Goal: Task Accomplishment & Management: Use online tool/utility

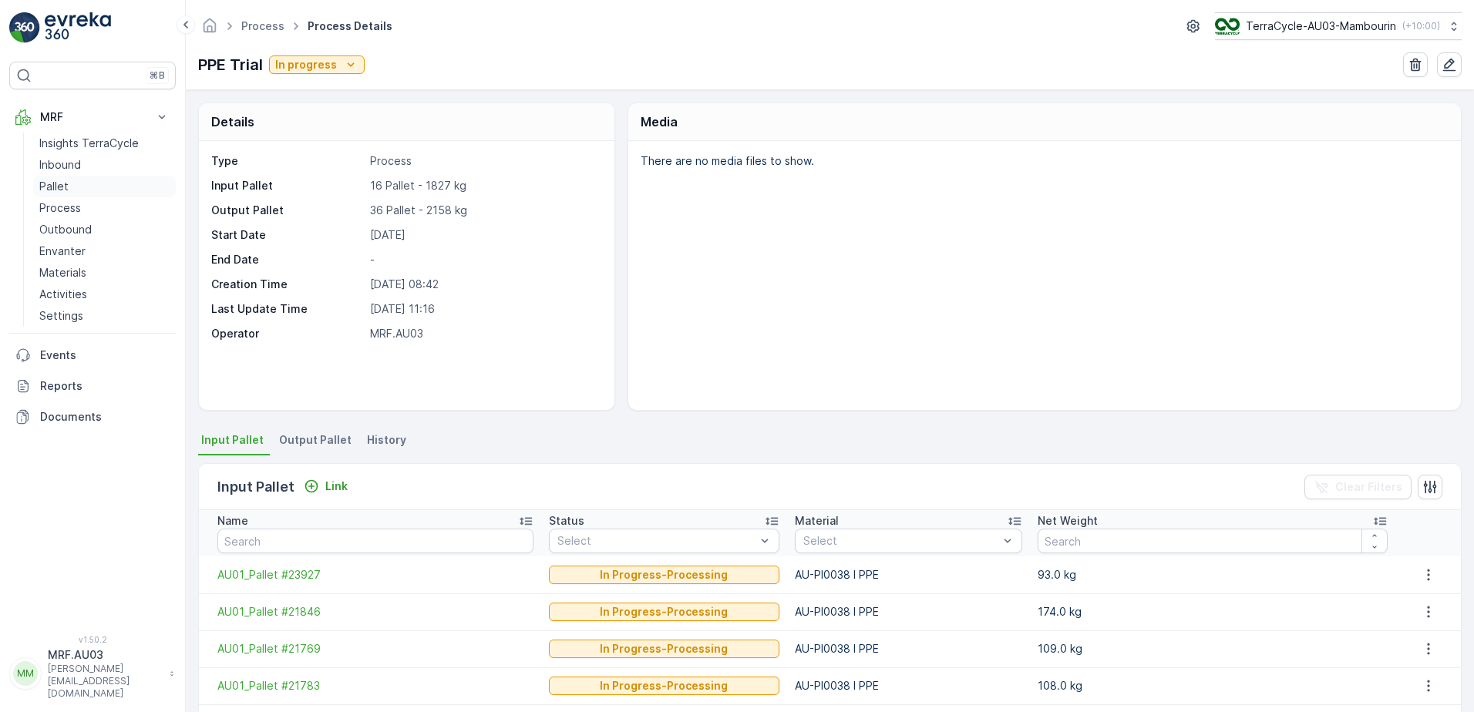
click at [54, 190] on p "Pallet" at bounding box center [53, 186] width 29 height 15
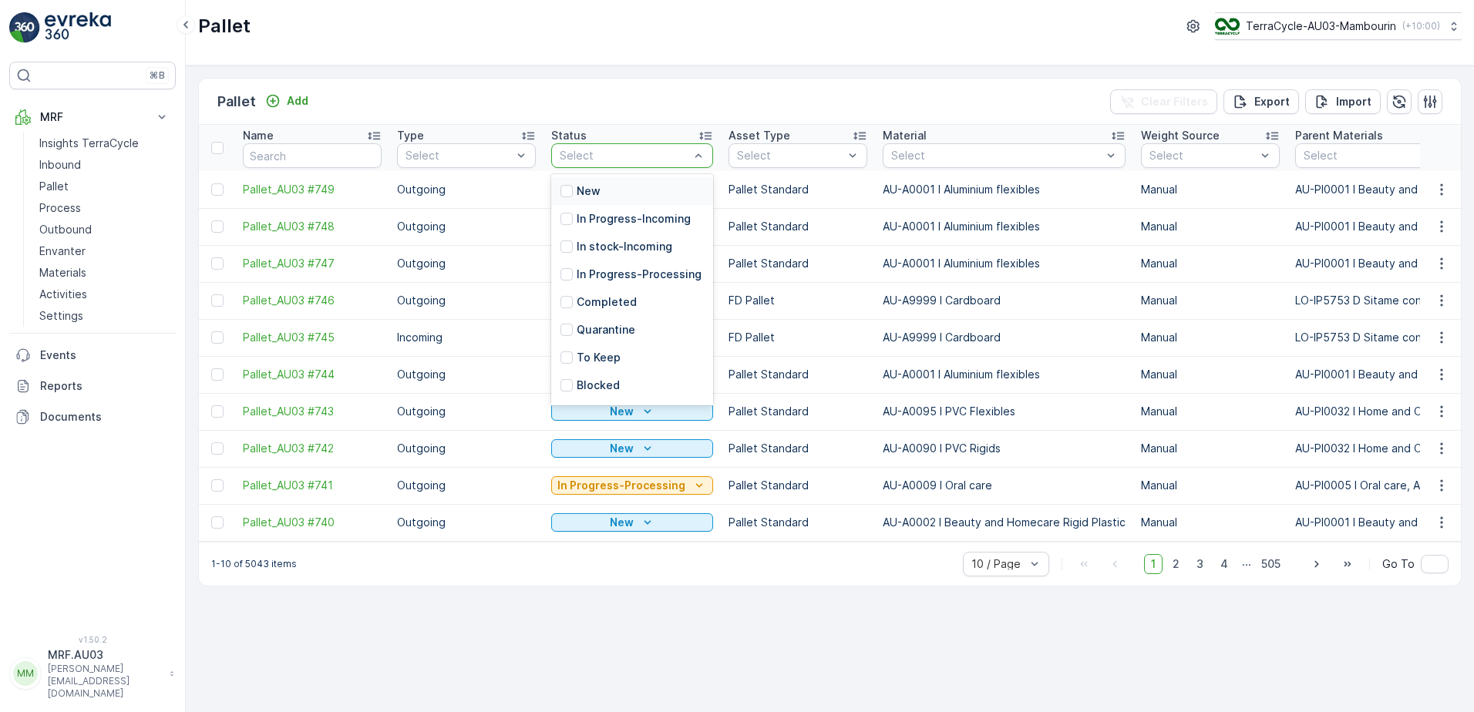
click at [658, 89] on div "Pallet Add Clear Filters Export Import" at bounding box center [830, 102] width 1262 height 46
click at [596, 186] on p "New" at bounding box center [589, 190] width 24 height 15
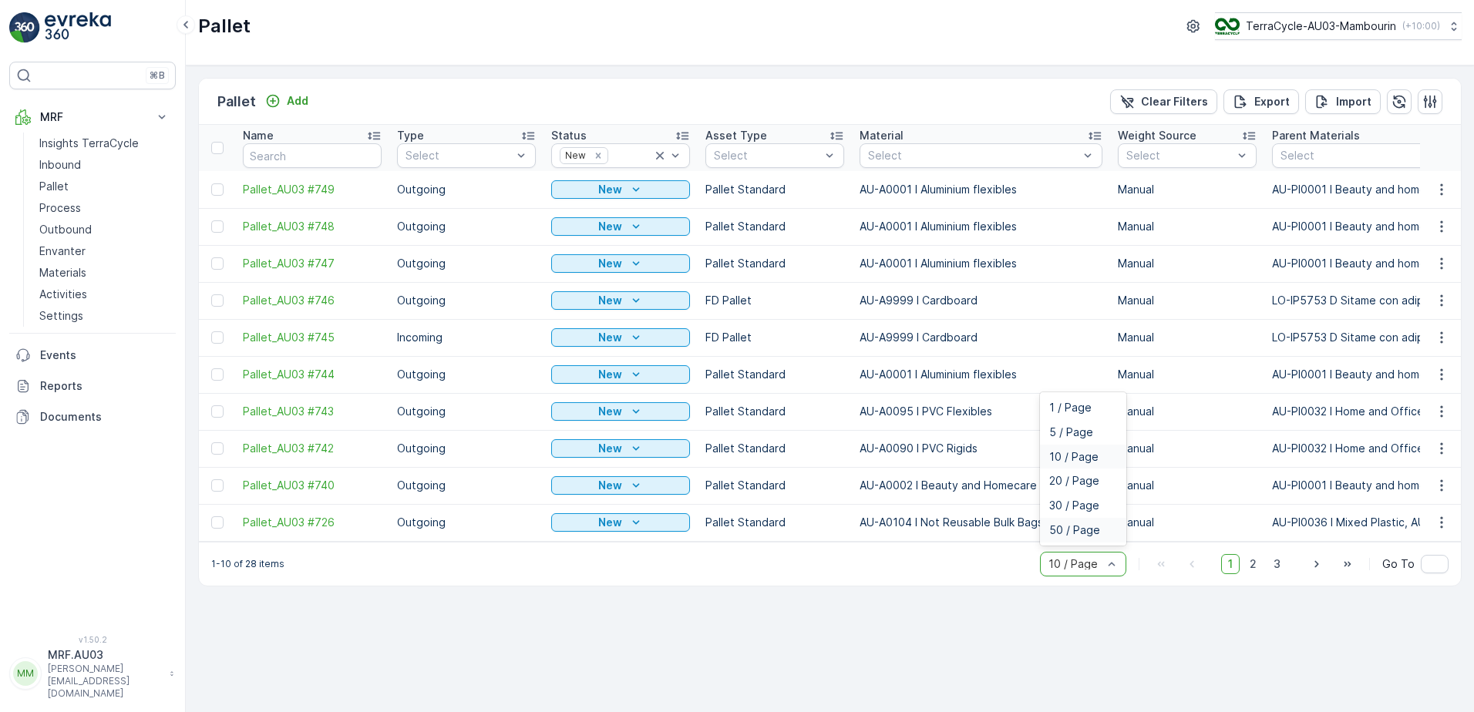
click at [1093, 536] on span "50 / Page" at bounding box center [1074, 530] width 51 height 12
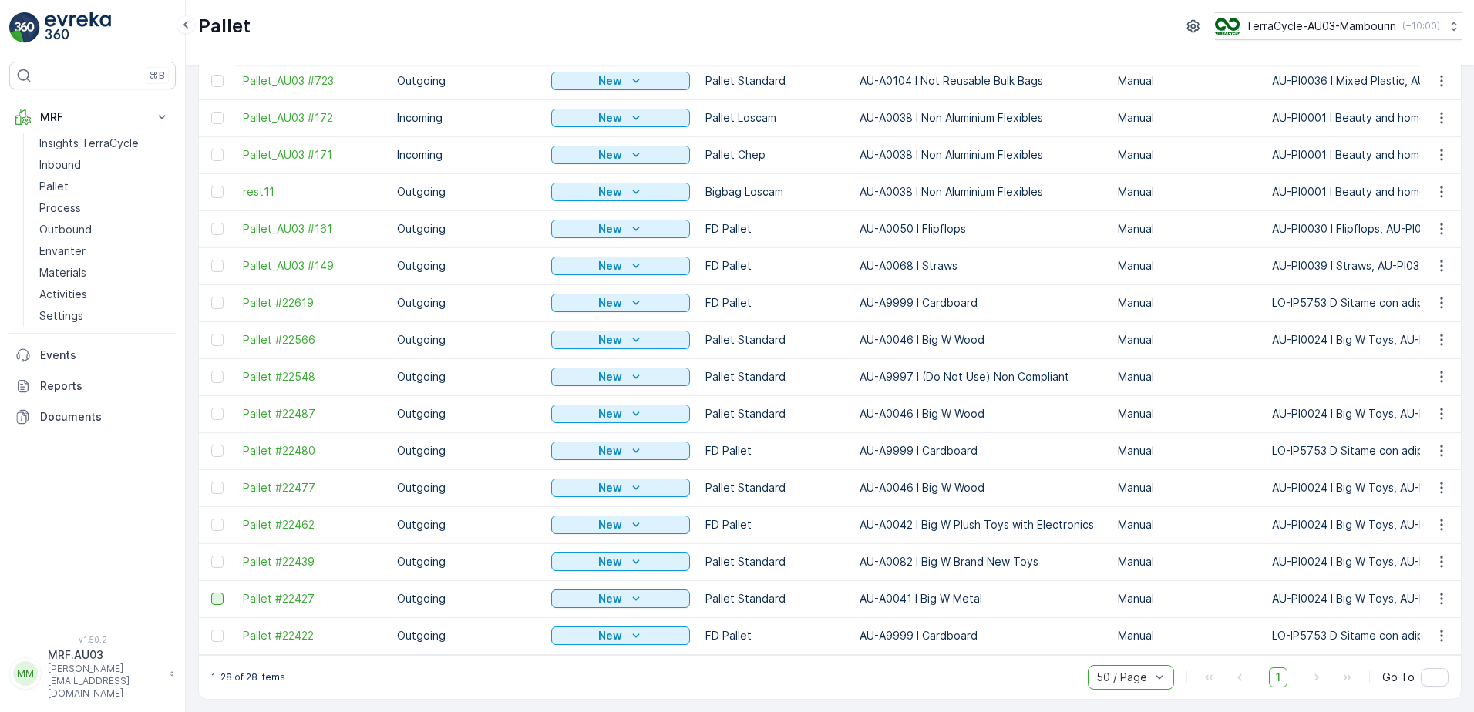
click at [221, 593] on div at bounding box center [217, 599] width 12 height 12
click at [211, 593] on input "checkbox" at bounding box center [211, 593] width 0 height 0
click at [217, 563] on td at bounding box center [217, 562] width 36 height 37
click at [220, 556] on div at bounding box center [217, 562] width 12 height 12
click at [211, 556] on input "checkbox" at bounding box center [211, 556] width 0 height 0
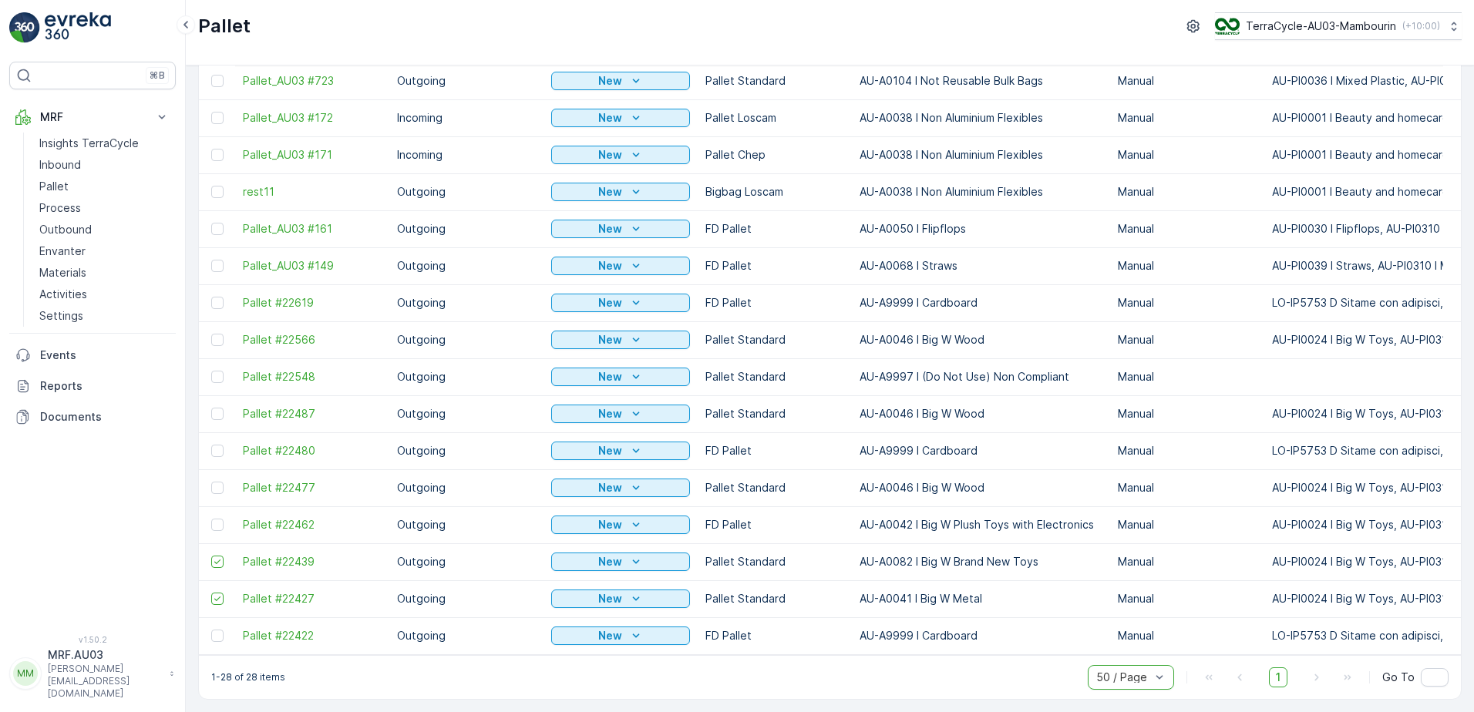
drag, startPoint x: 219, startPoint y: 517, endPoint x: 222, endPoint y: 500, distance: 16.5
click at [219, 519] on div at bounding box center [217, 525] width 12 height 12
click at [211, 519] on input "checkbox" at bounding box center [211, 519] width 0 height 0
click at [218, 482] on div at bounding box center [217, 488] width 12 height 12
click at [211, 482] on input "checkbox" at bounding box center [211, 482] width 0 height 0
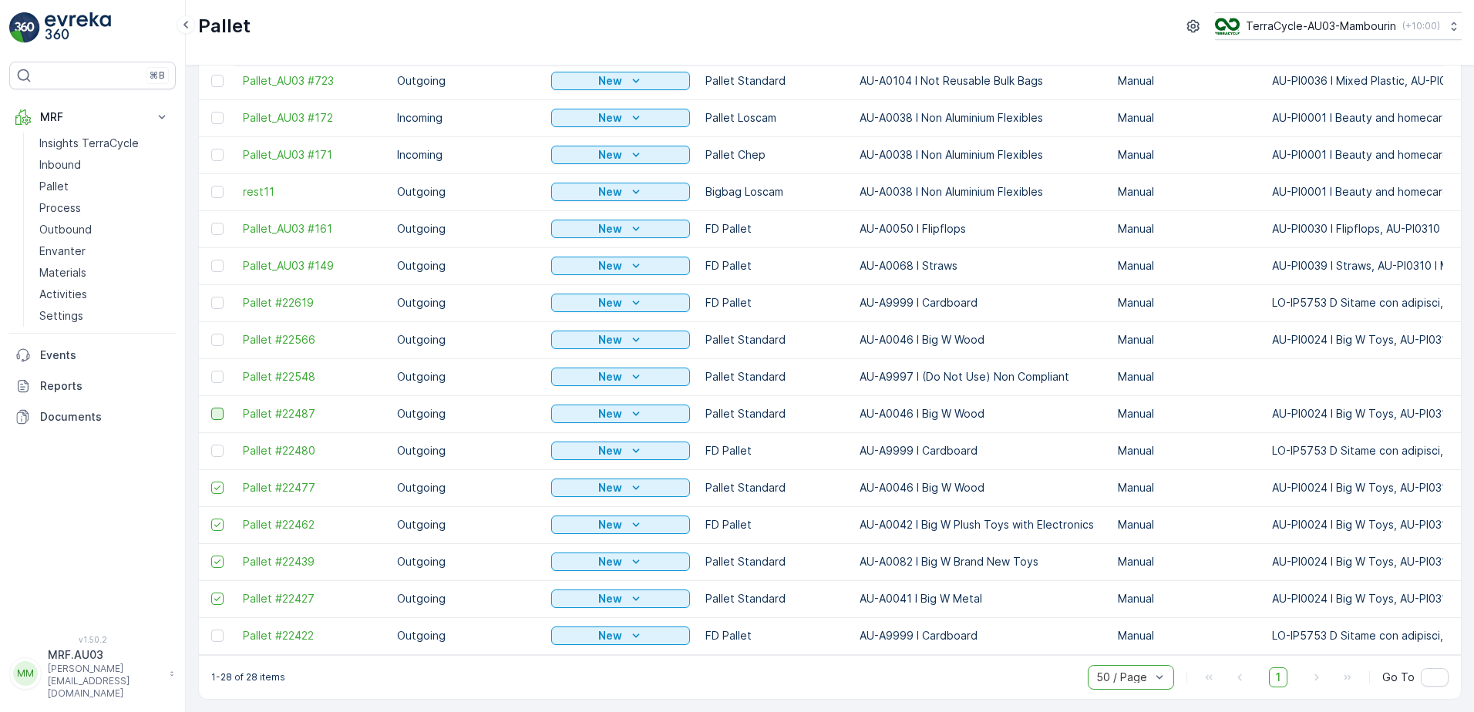
click at [215, 408] on div at bounding box center [217, 414] width 12 height 12
click at [211, 408] on input "checkbox" at bounding box center [211, 408] width 0 height 0
click at [220, 334] on div at bounding box center [217, 340] width 12 height 12
click at [211, 334] on input "checkbox" at bounding box center [211, 334] width 0 height 0
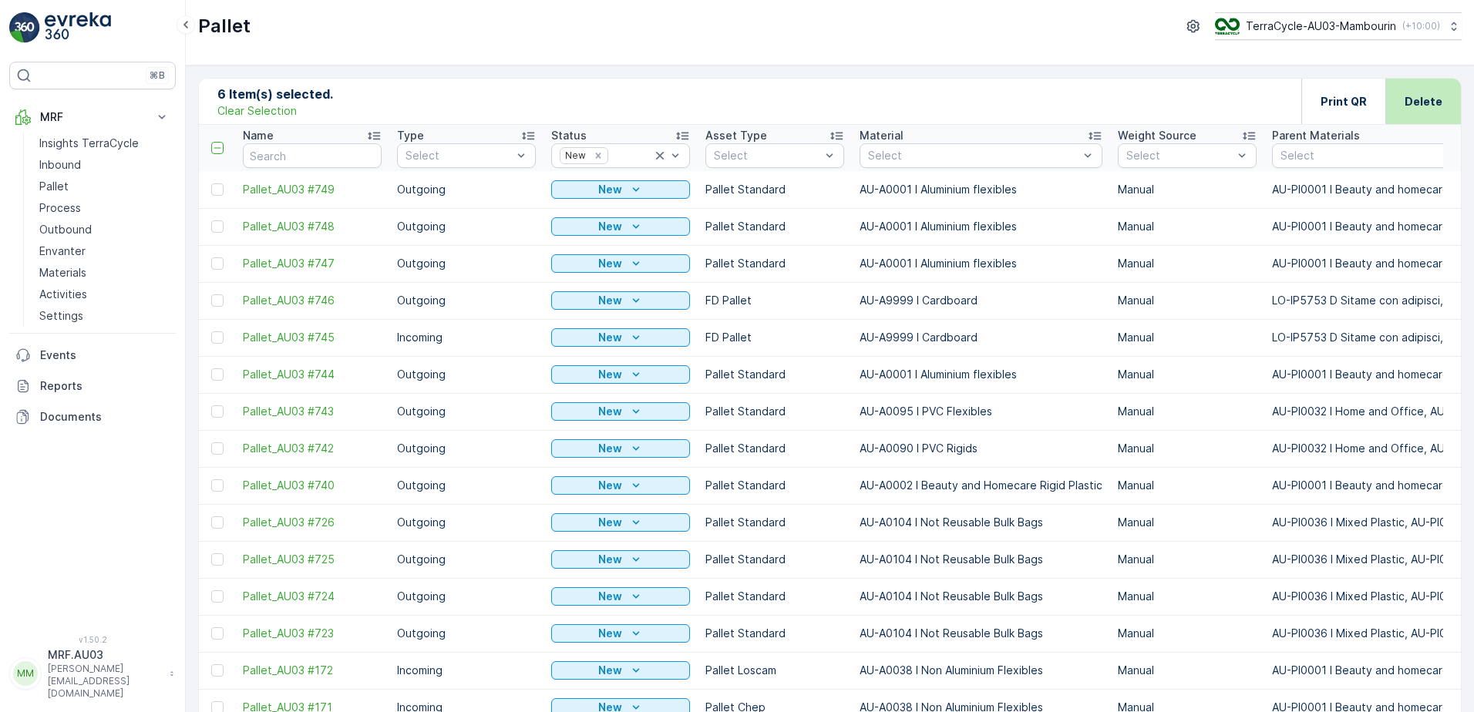
click at [1421, 103] on p "Delete" at bounding box center [1424, 101] width 38 height 15
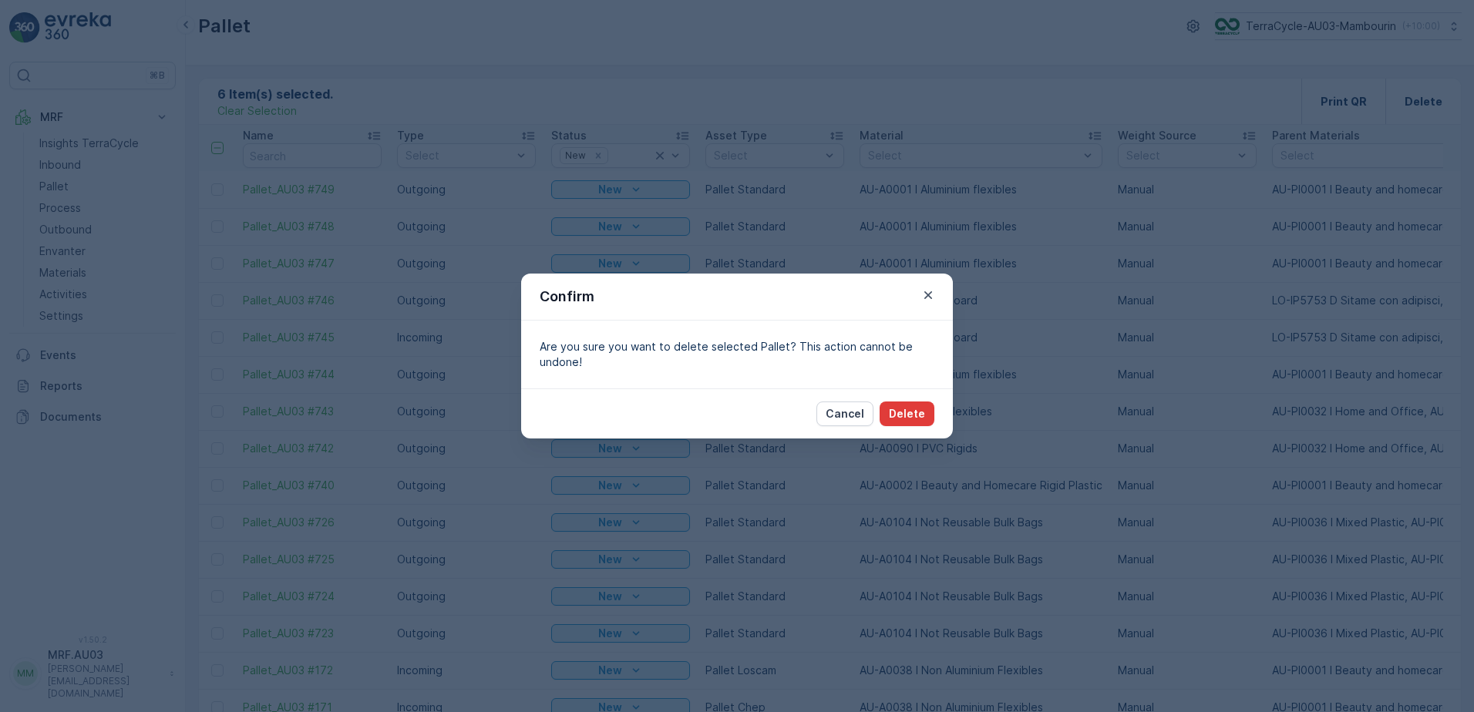
click at [904, 415] on p "Delete" at bounding box center [907, 413] width 36 height 15
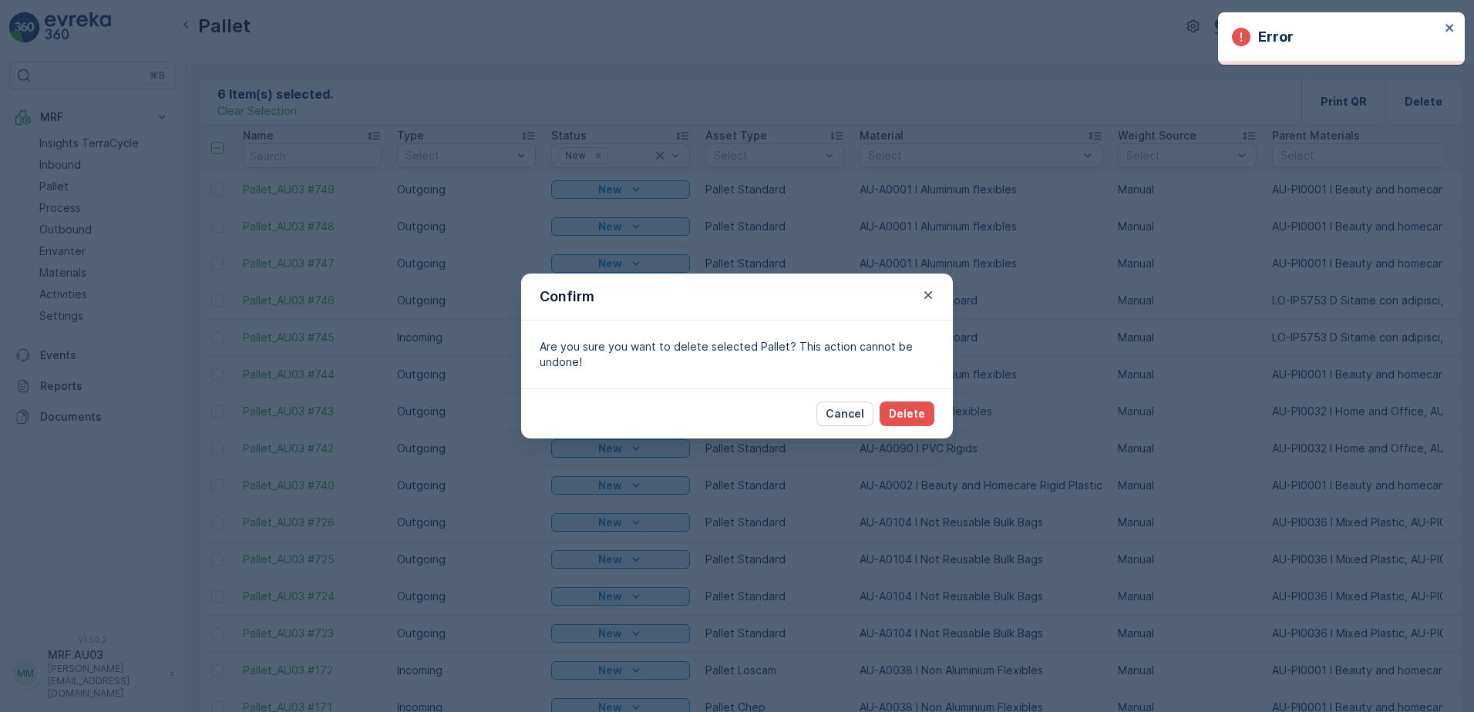
click at [1450, 20] on div "Error" at bounding box center [1341, 38] width 247 height 52
click at [1447, 28] on icon "close" at bounding box center [1450, 28] width 11 height 12
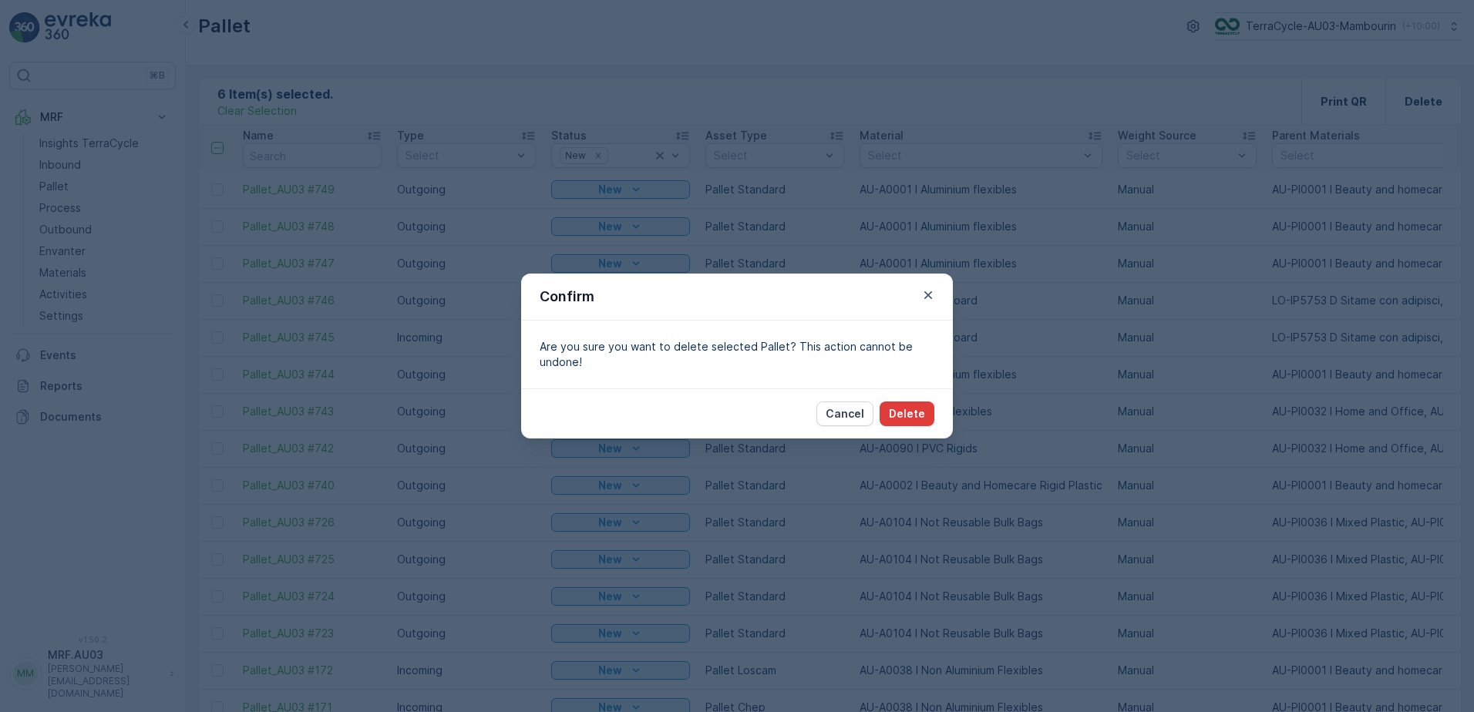
click at [907, 416] on p "Delete" at bounding box center [907, 413] width 36 height 15
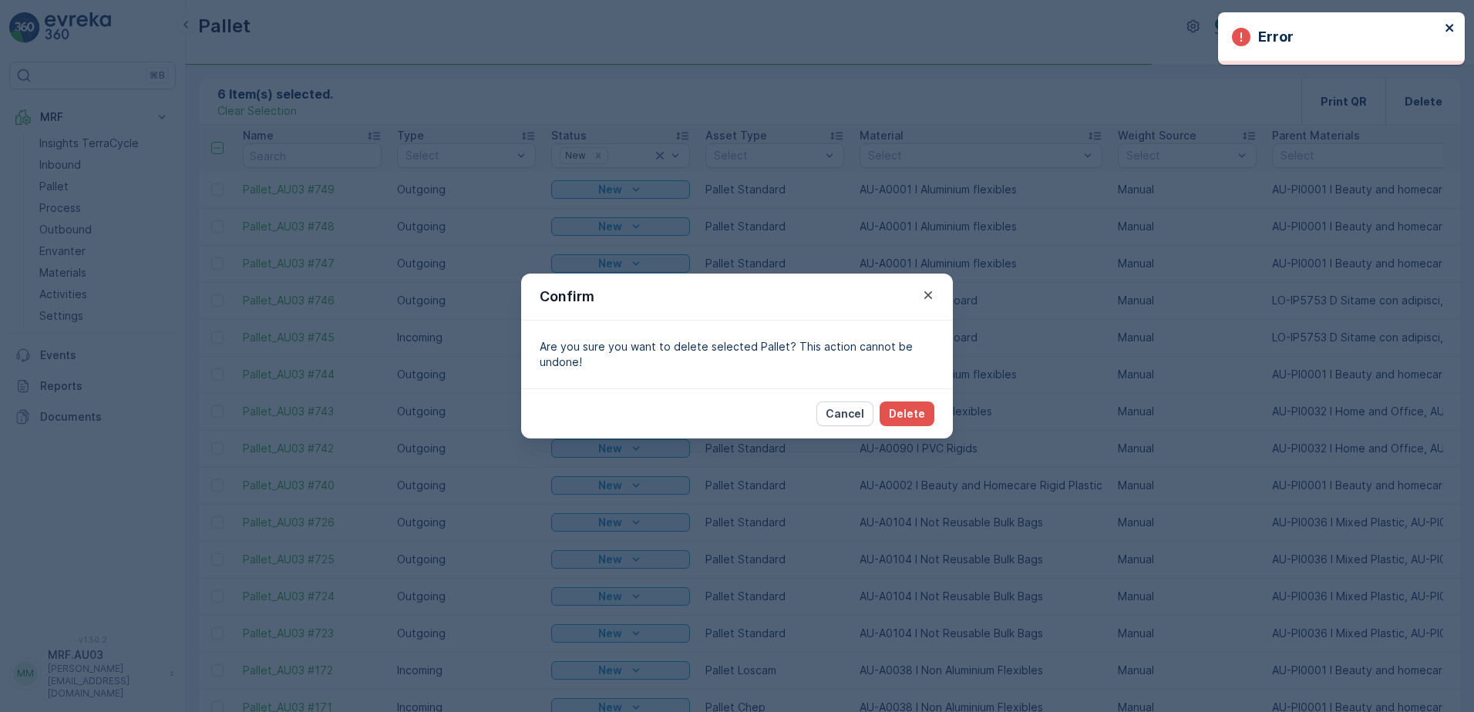
click at [1446, 23] on icon "close" at bounding box center [1450, 28] width 11 height 12
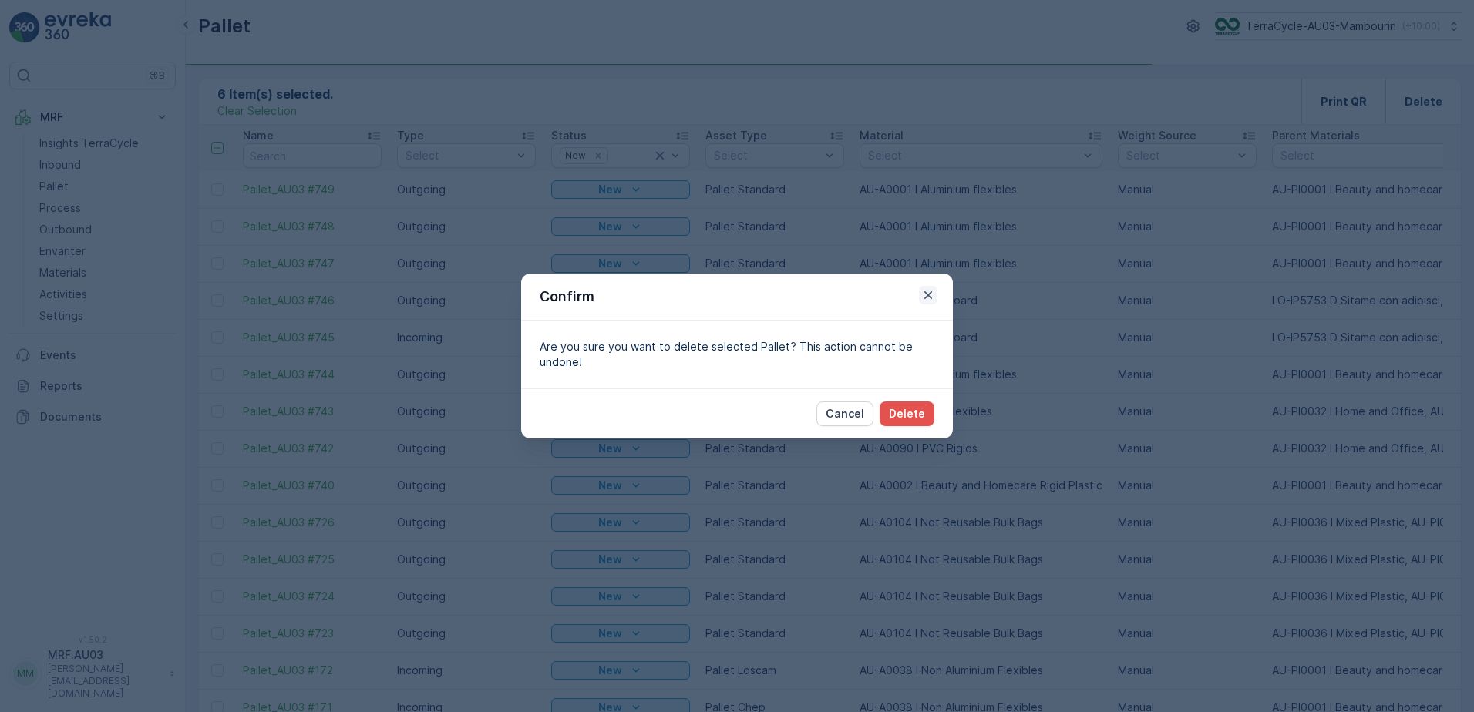
click at [924, 290] on icon "button" at bounding box center [928, 295] width 15 height 15
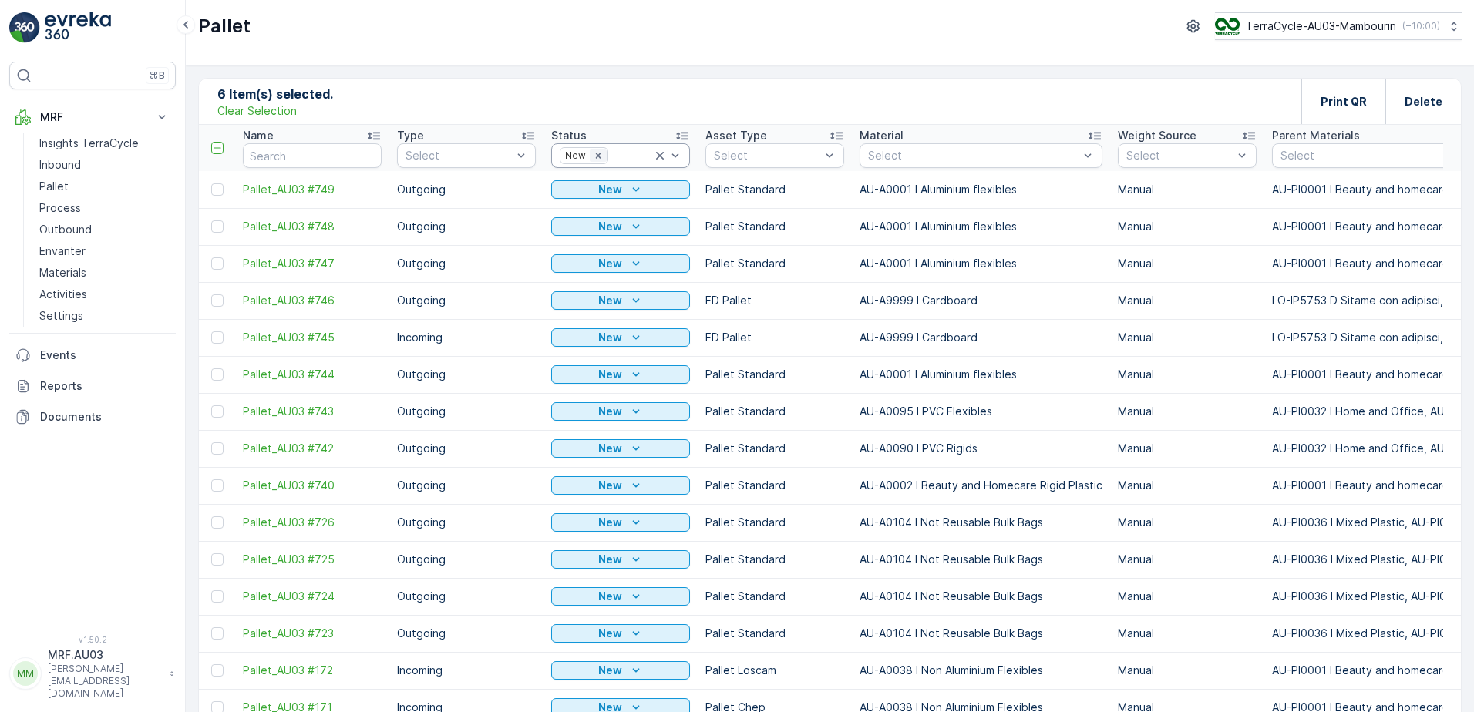
click at [601, 153] on icon "Remove New" at bounding box center [598, 155] width 11 height 11
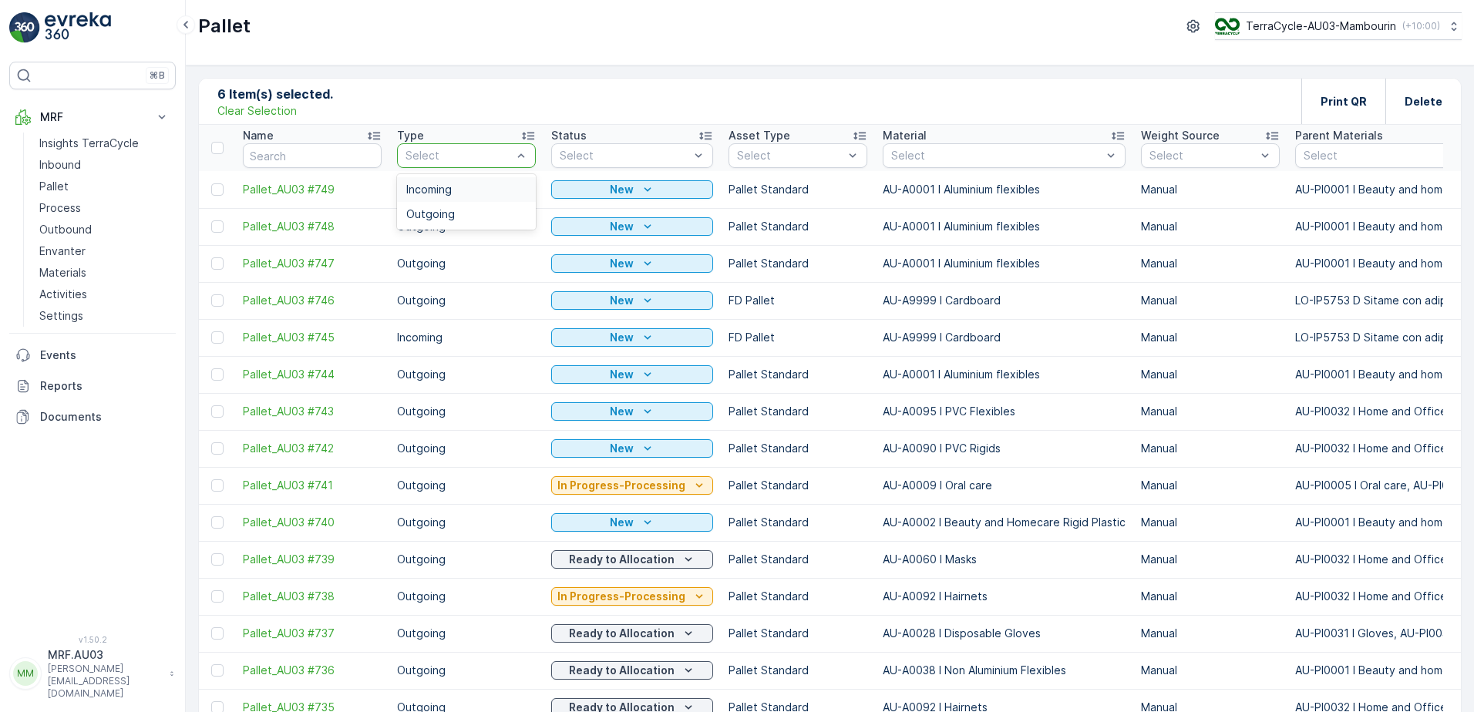
click at [467, 192] on div "Incoming" at bounding box center [466, 189] width 120 height 12
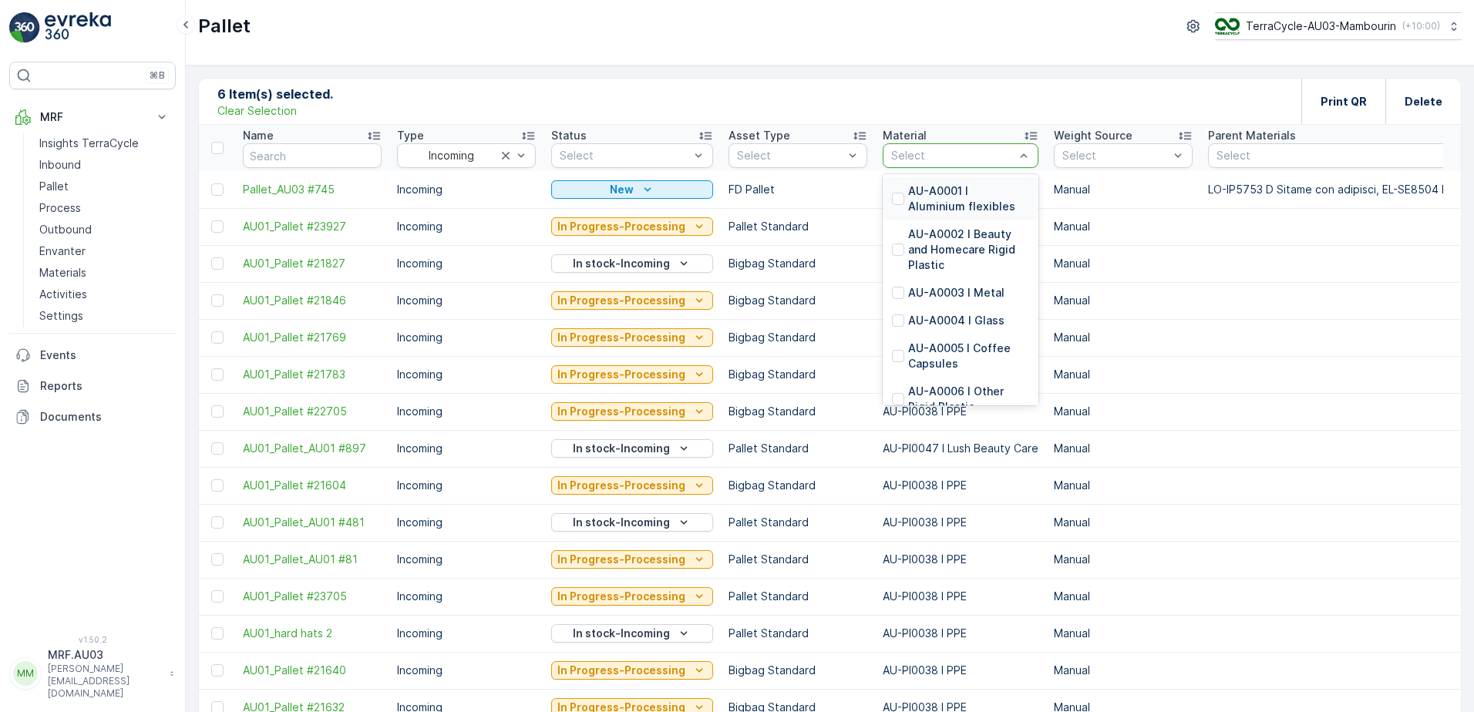
click at [950, 150] on div at bounding box center [953, 156] width 126 height 12
type input "38"
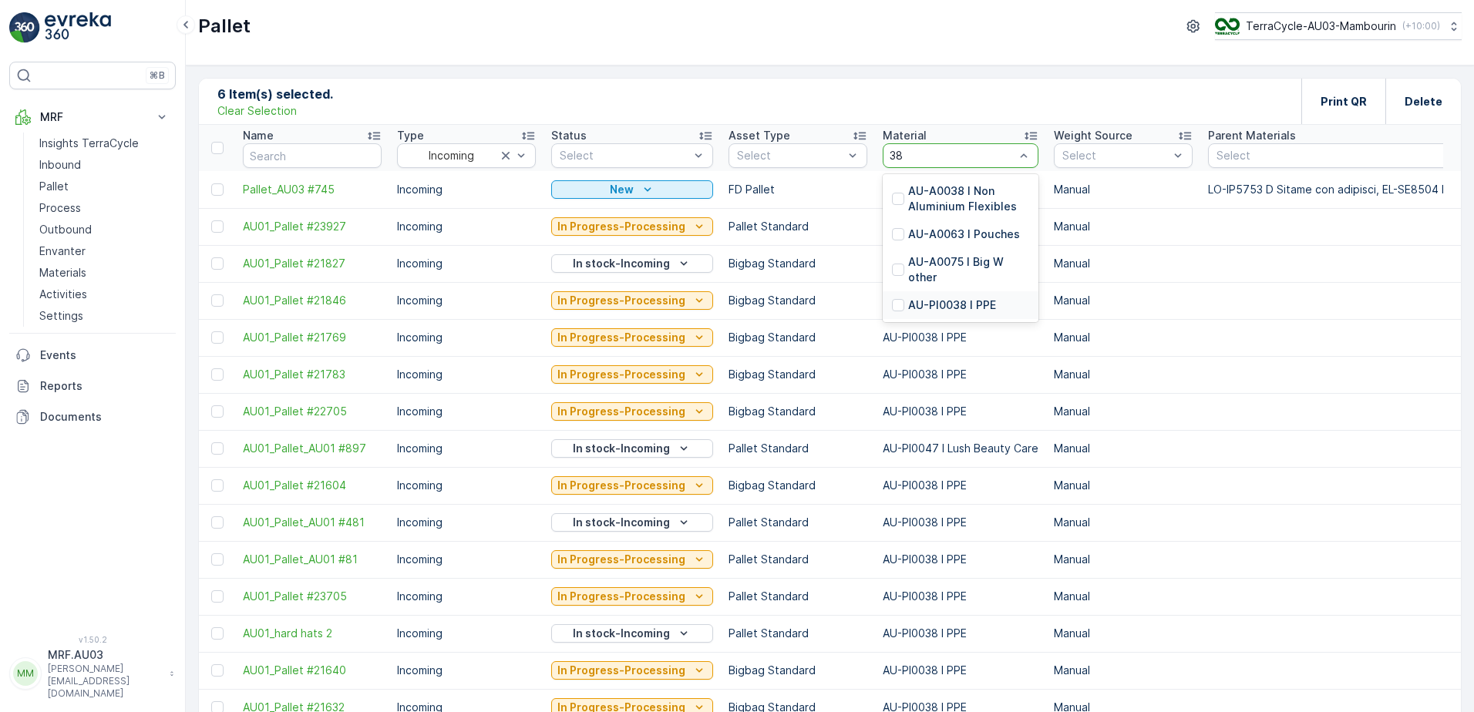
click at [930, 301] on p "AU-PI0038 I PPE" at bounding box center [952, 305] width 88 height 15
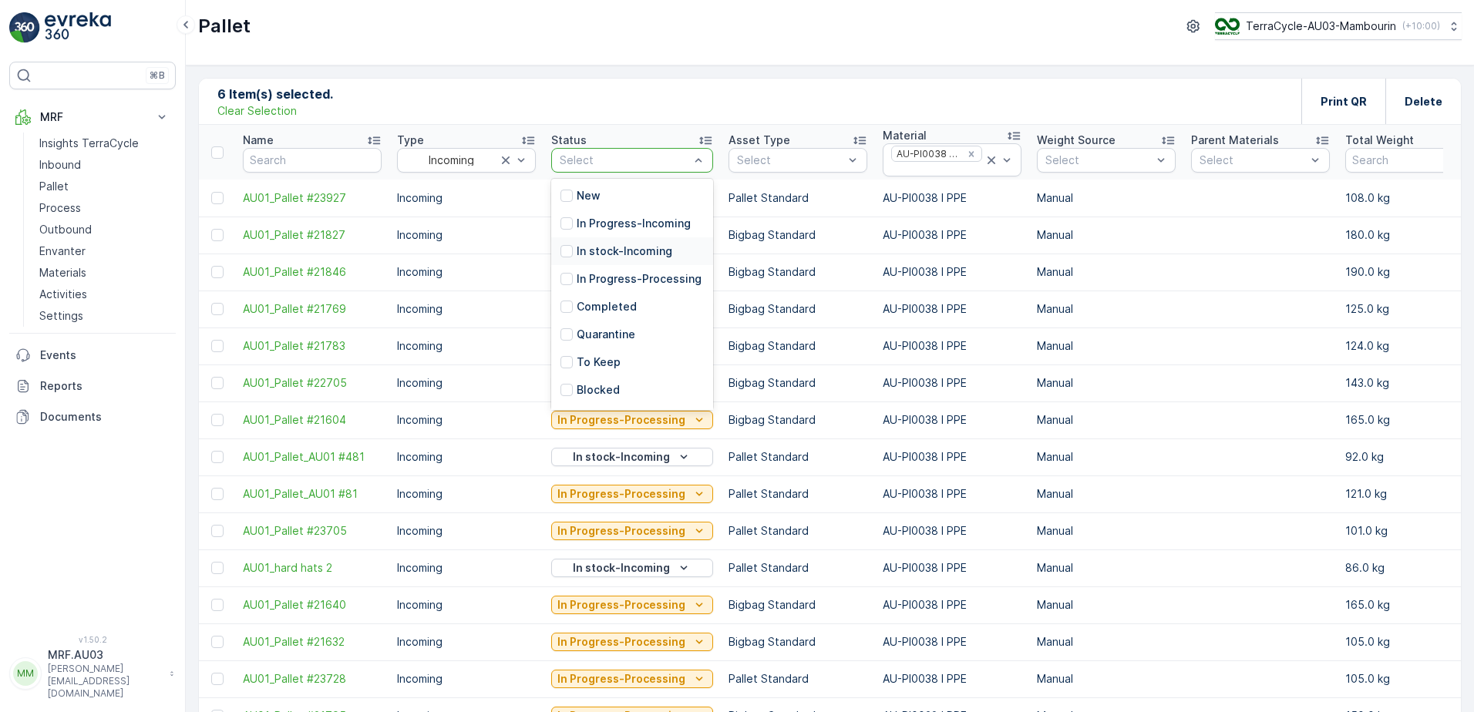
click at [588, 250] on p "In stock-Incoming" at bounding box center [625, 251] width 96 height 15
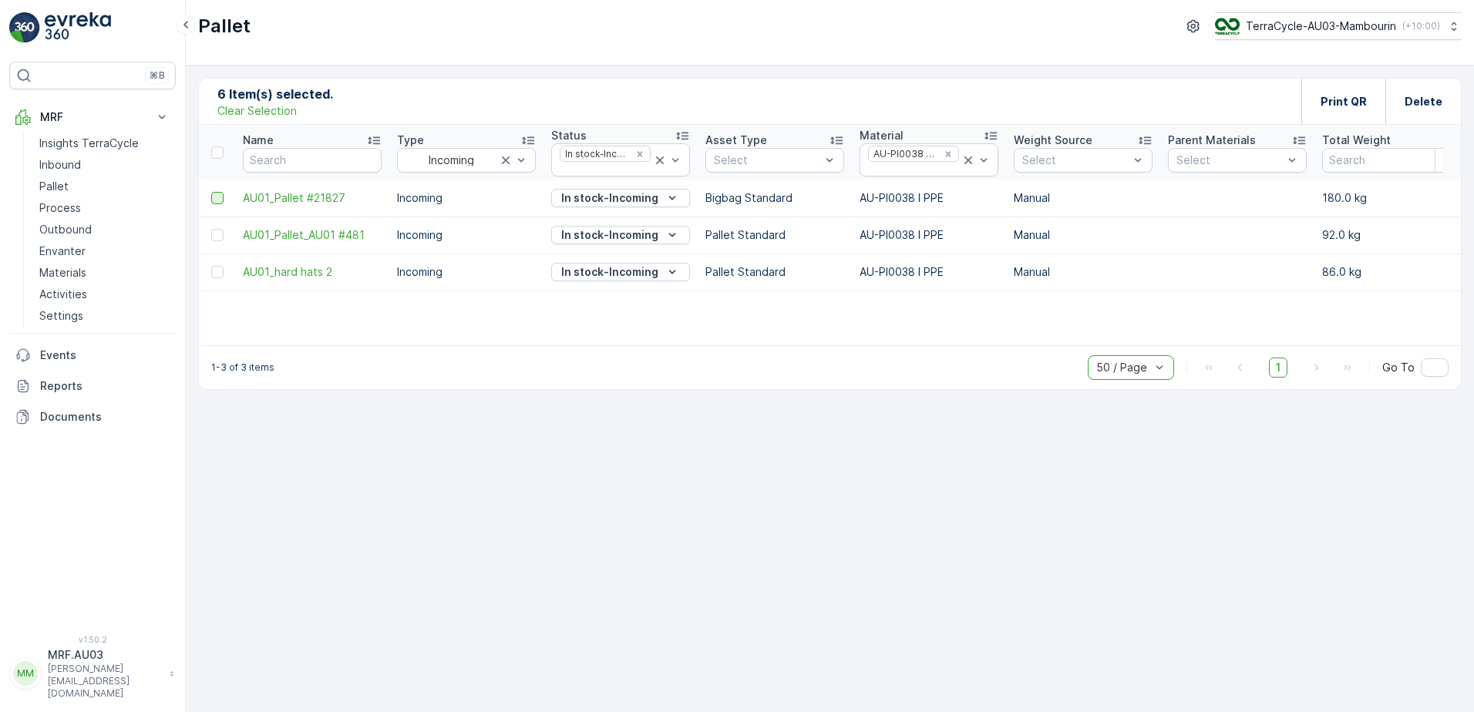
click at [215, 200] on div at bounding box center [217, 198] width 12 height 12
click at [211, 192] on input "checkbox" at bounding box center [211, 192] width 0 height 0
click at [216, 233] on div at bounding box center [217, 235] width 12 height 12
click at [211, 229] on input "checkbox" at bounding box center [211, 229] width 0 height 0
click at [217, 270] on div at bounding box center [217, 272] width 12 height 12
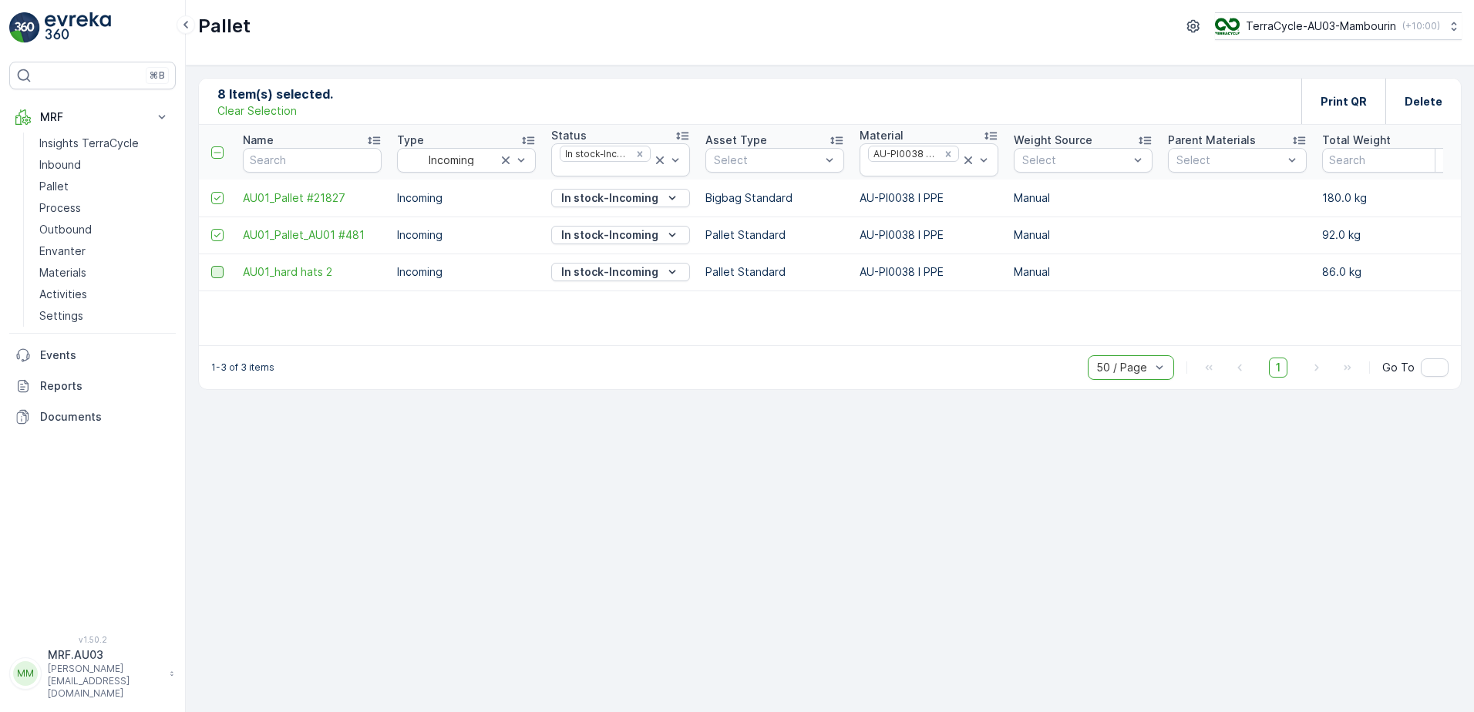
click at [211, 266] on input "checkbox" at bounding box center [211, 266] width 0 height 0
drag, startPoint x: 219, startPoint y: 274, endPoint x: 215, endPoint y: 261, distance: 13.7
click at [218, 274] on icon at bounding box center [217, 272] width 11 height 11
click at [211, 266] on input "checkbox" at bounding box center [211, 266] width 0 height 0
click at [214, 237] on icon at bounding box center [217, 235] width 11 height 11
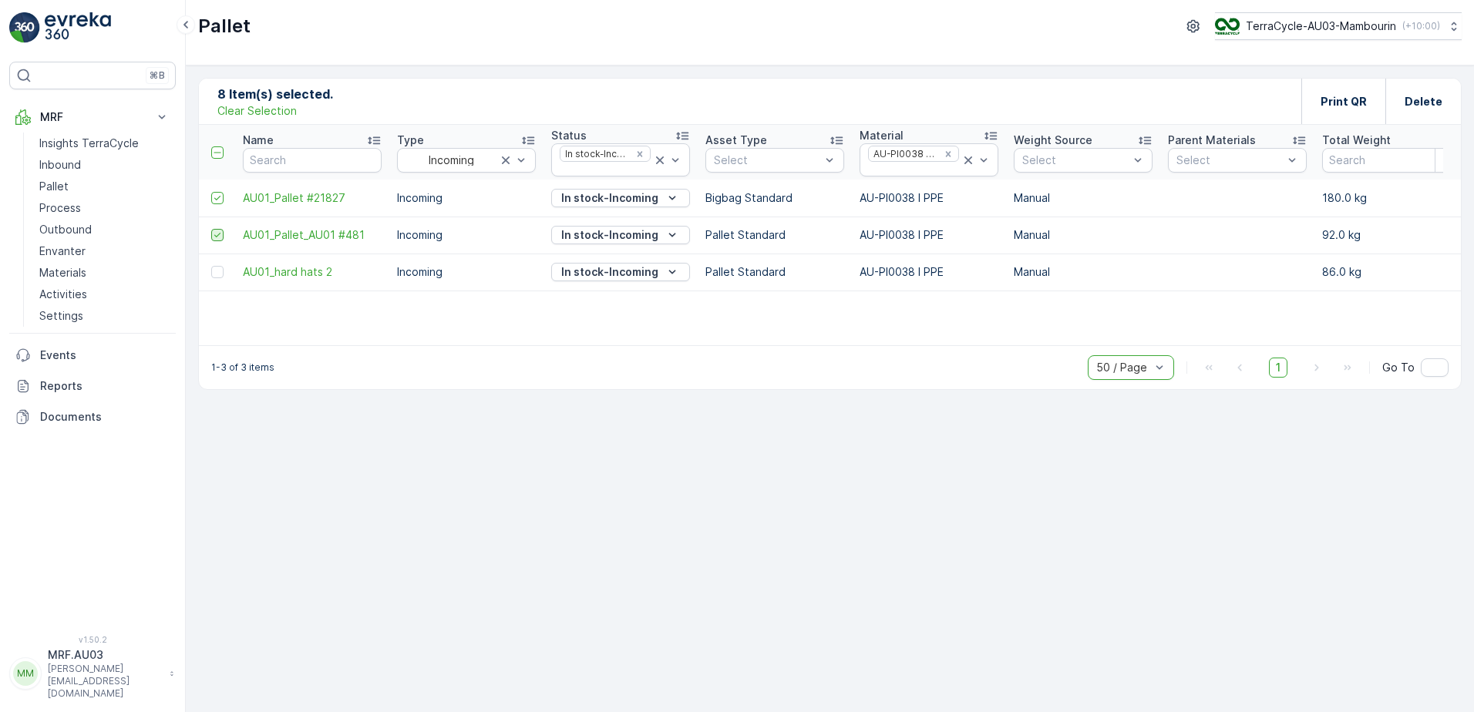
click at [211, 229] on input "checkbox" at bounding box center [211, 229] width 0 height 0
click at [217, 197] on icon at bounding box center [217, 198] width 11 height 11
click at [211, 192] on input "checkbox" at bounding box center [211, 192] width 0 height 0
click at [637, 151] on icon "Remove In stock-Incoming" at bounding box center [640, 154] width 11 height 11
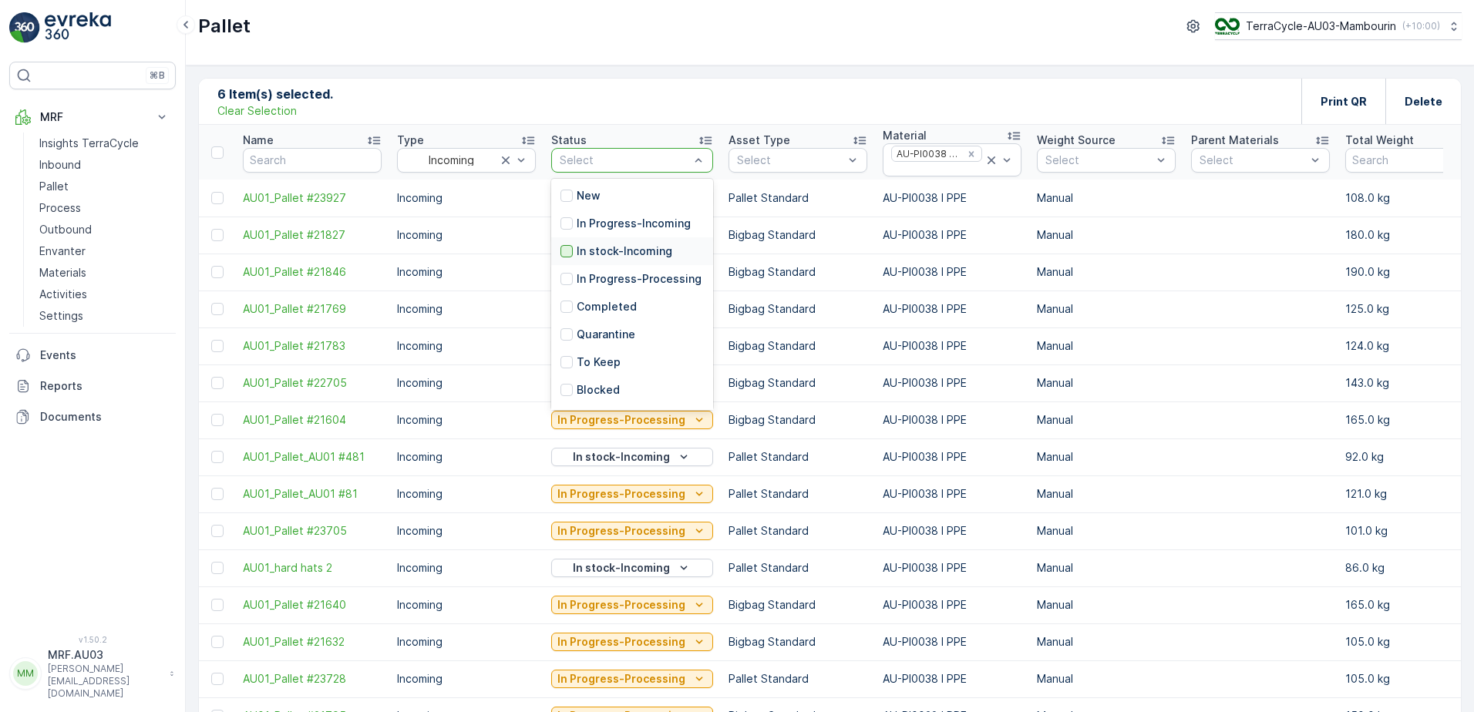
click at [567, 251] on div at bounding box center [567, 251] width 12 height 12
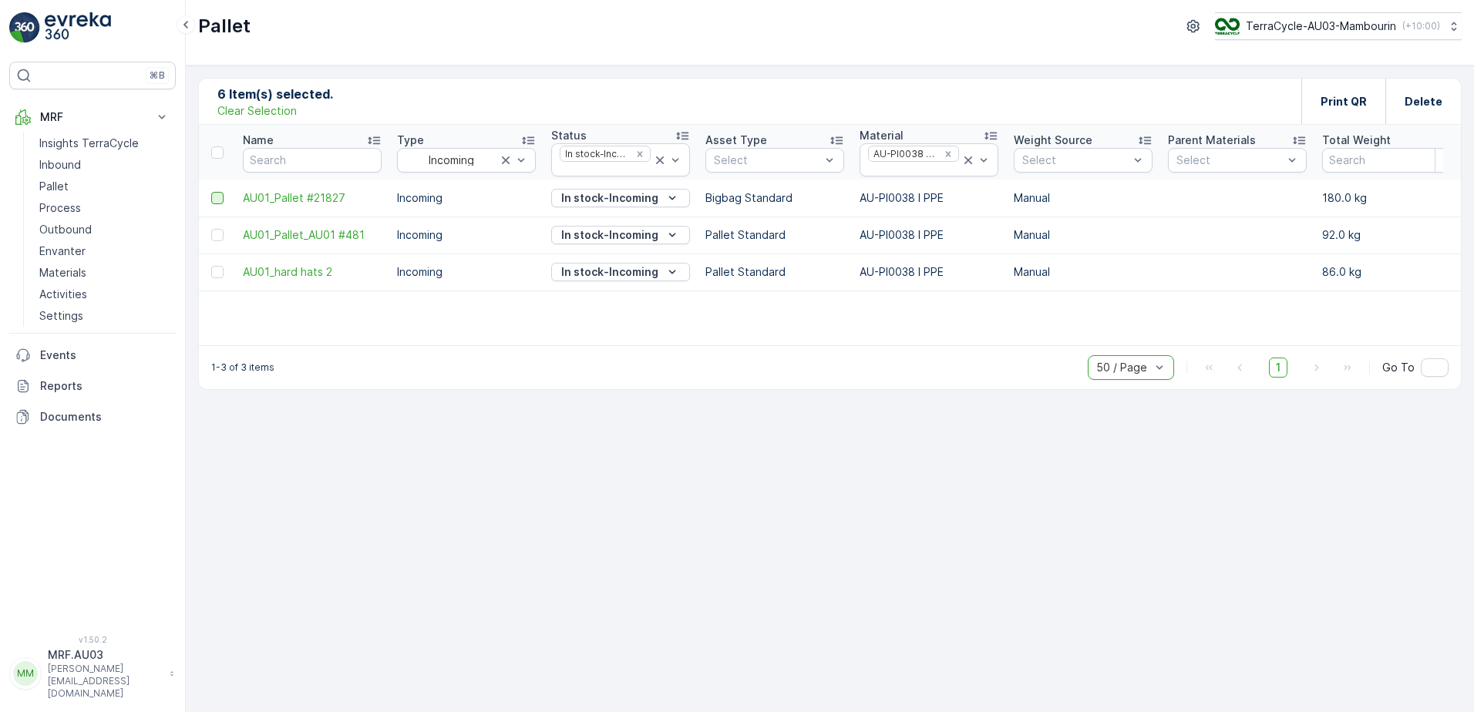
click at [214, 197] on div at bounding box center [217, 198] width 12 height 12
click at [211, 192] on input "checkbox" at bounding box center [211, 192] width 0 height 0
click at [218, 239] on div at bounding box center [217, 235] width 12 height 12
click at [211, 229] on input "checkbox" at bounding box center [211, 229] width 0 height 0
click at [214, 273] on div at bounding box center [217, 272] width 12 height 12
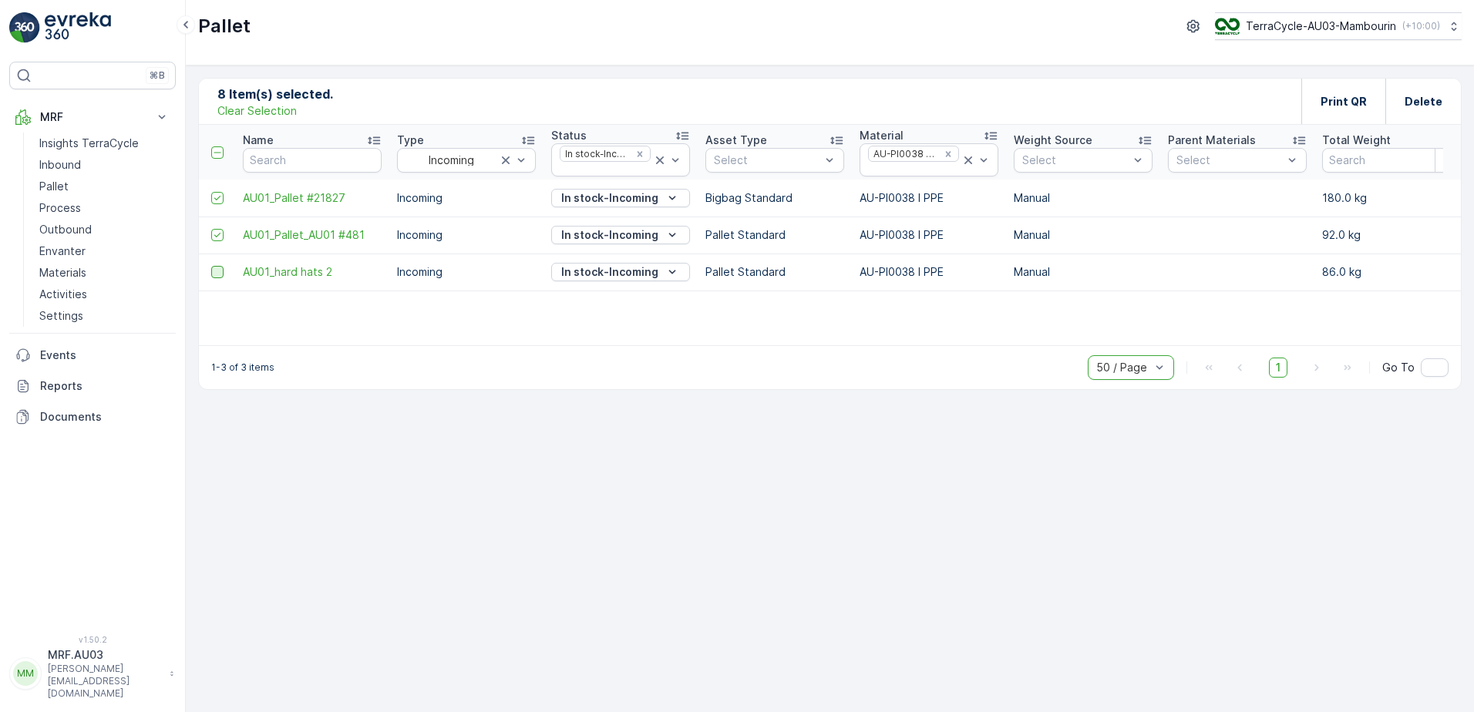
click at [211, 266] on input "checkbox" at bounding box center [211, 266] width 0 height 0
click at [1340, 103] on p "Print QR" at bounding box center [1344, 101] width 46 height 15
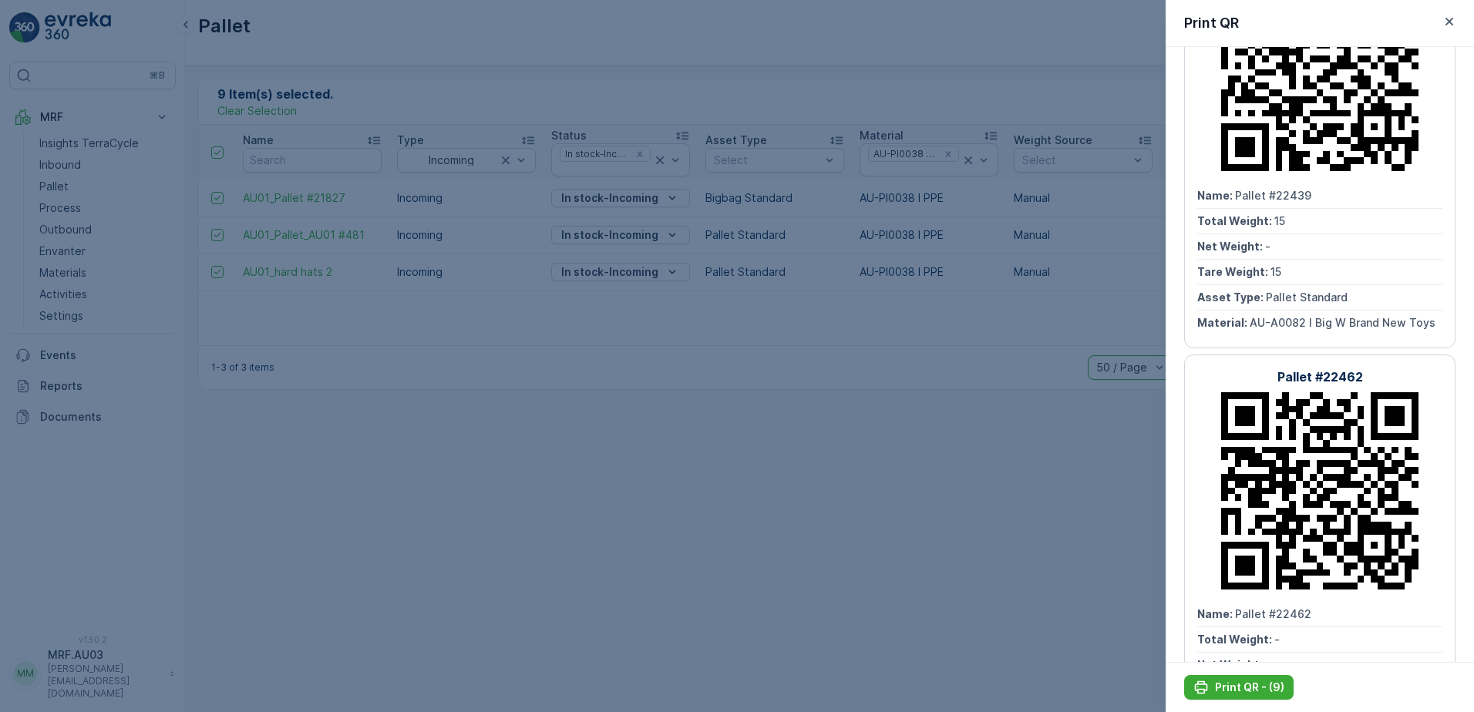
scroll to position [540, 0]
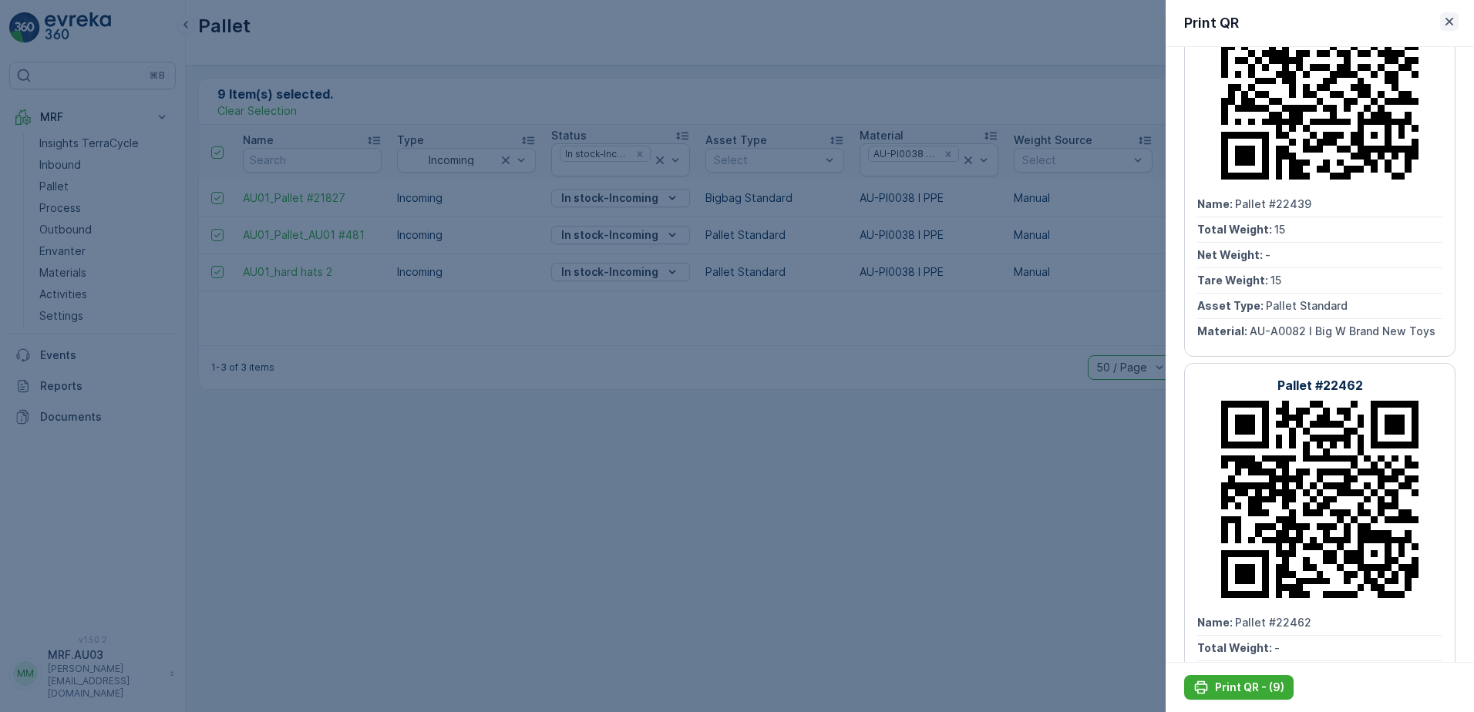
click at [1446, 20] on icon "button" at bounding box center [1449, 21] width 15 height 15
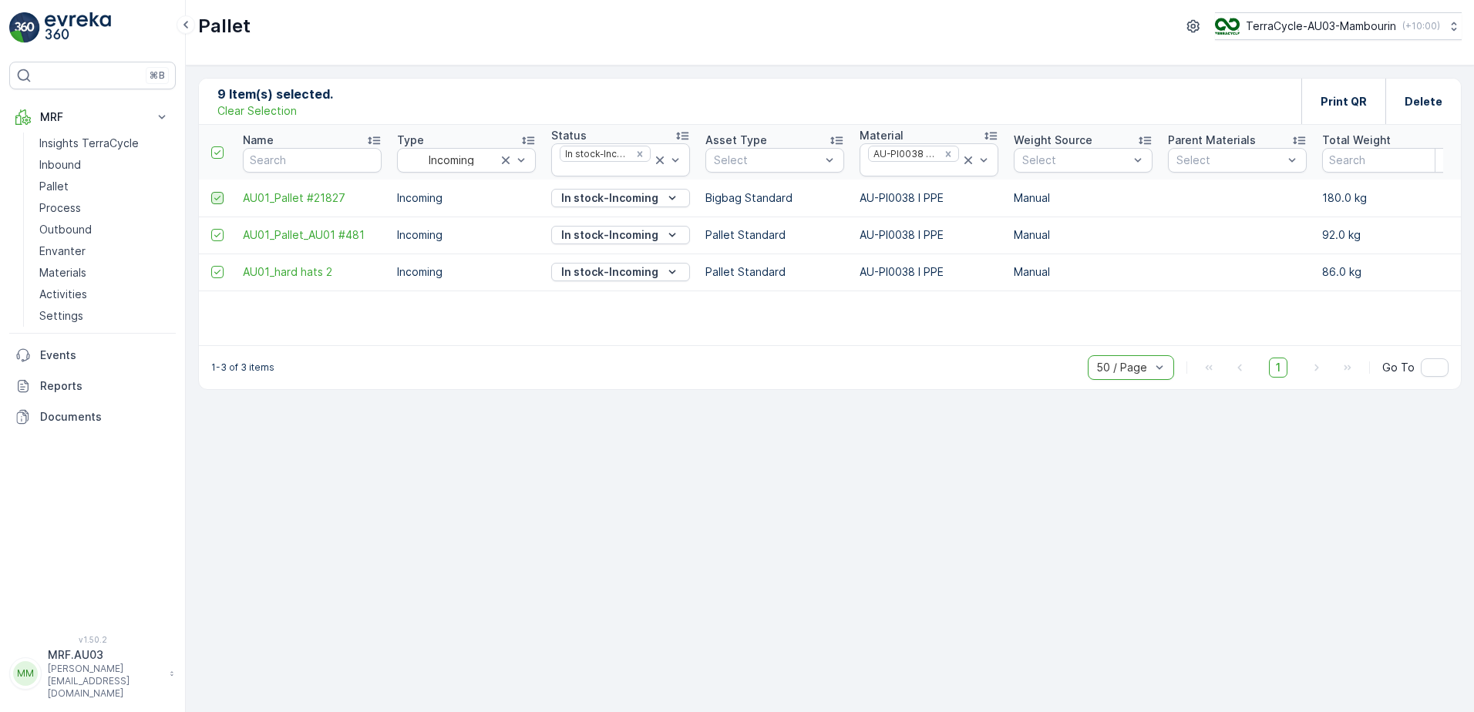
click at [215, 196] on icon at bounding box center [217, 198] width 11 height 11
click at [211, 192] on input "checkbox" at bounding box center [211, 192] width 0 height 0
click at [214, 156] on icon at bounding box center [217, 152] width 11 height 11
click at [220, 146] on input "checkbox" at bounding box center [220, 146] width 0 height 0
click at [219, 157] on icon at bounding box center [217, 152] width 11 height 11
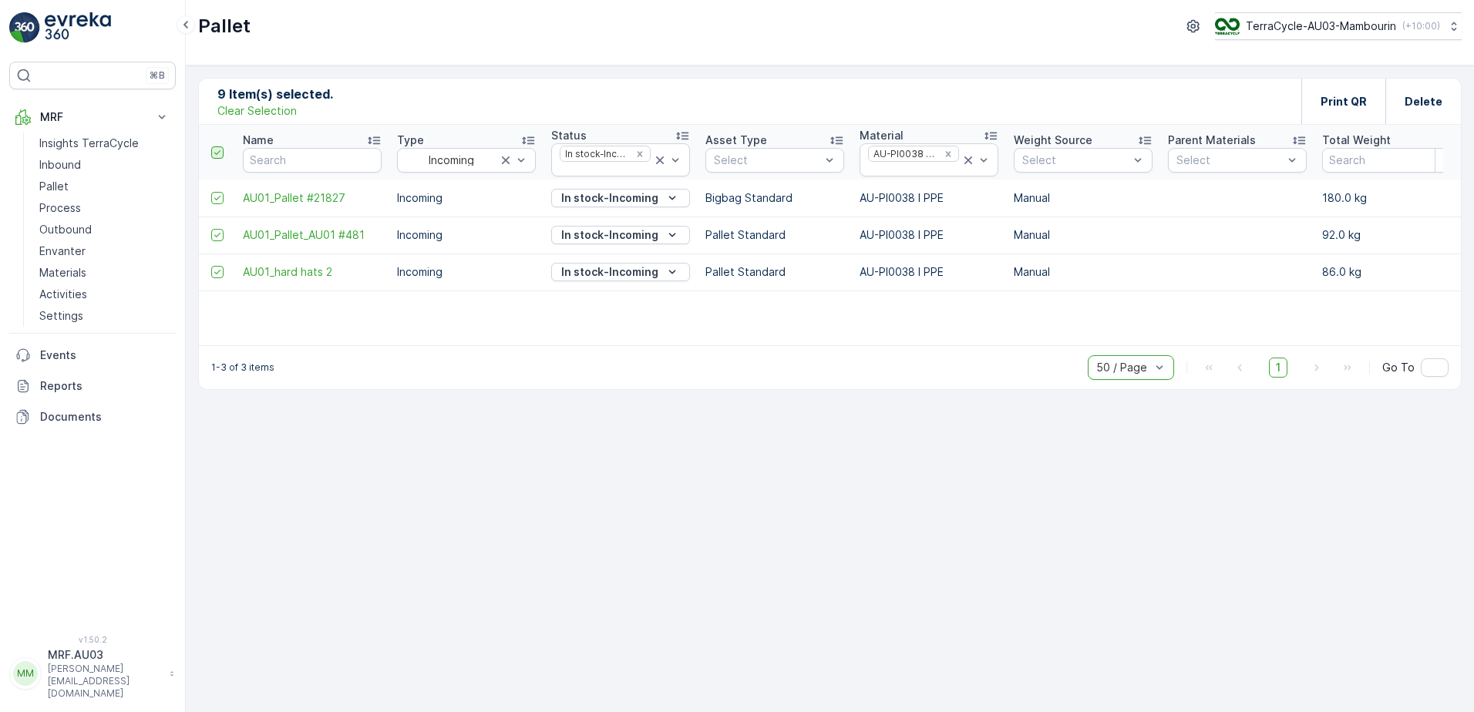
click at [220, 146] on input "checkbox" at bounding box center [220, 146] width 0 height 0
click at [259, 112] on p "Clear Selection" at bounding box center [256, 110] width 79 height 15
click at [219, 151] on div at bounding box center [217, 152] width 12 height 12
click at [220, 146] on input "checkbox" at bounding box center [220, 146] width 0 height 0
click at [1338, 105] on p "Print QR" at bounding box center [1344, 101] width 46 height 15
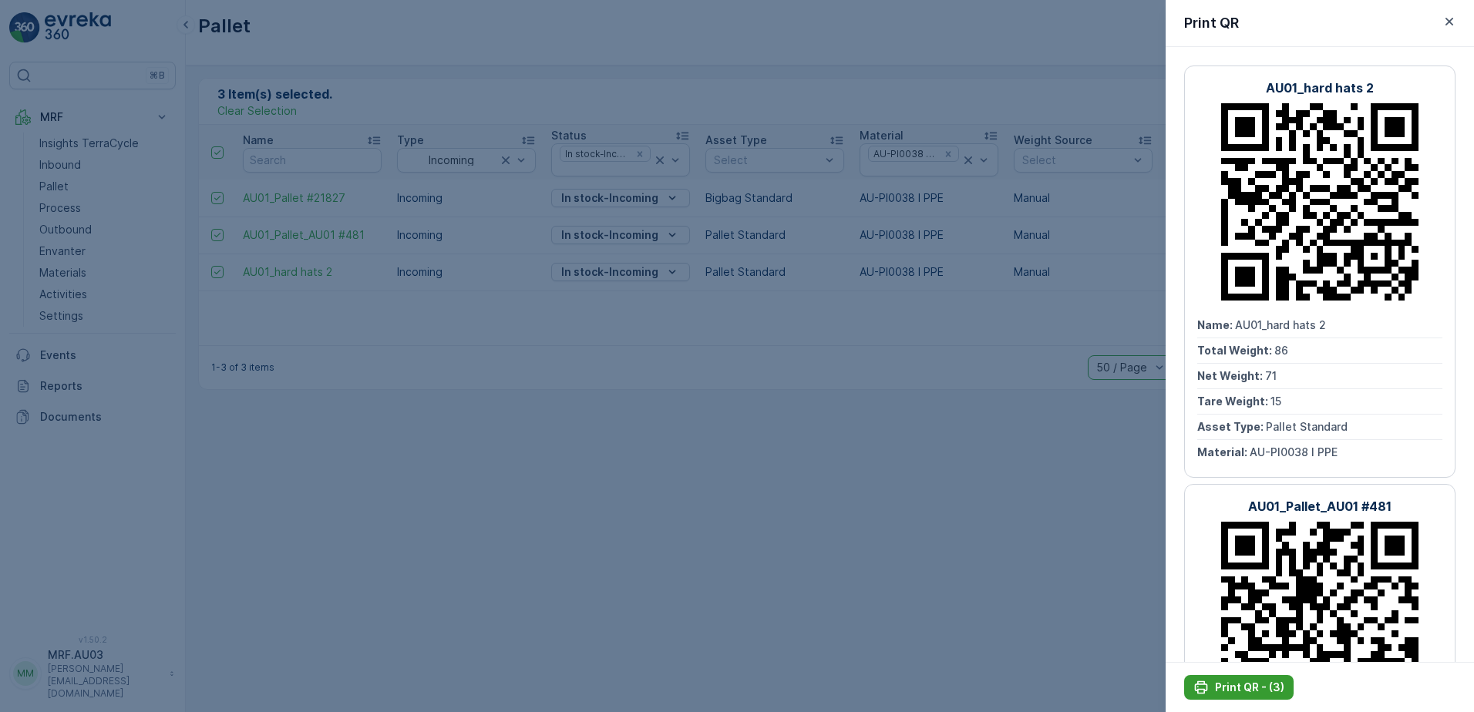
click at [1237, 692] on p "Print QR - (3)" at bounding box center [1249, 687] width 69 height 15
click at [1451, 21] on icon "button" at bounding box center [1450, 22] width 8 height 8
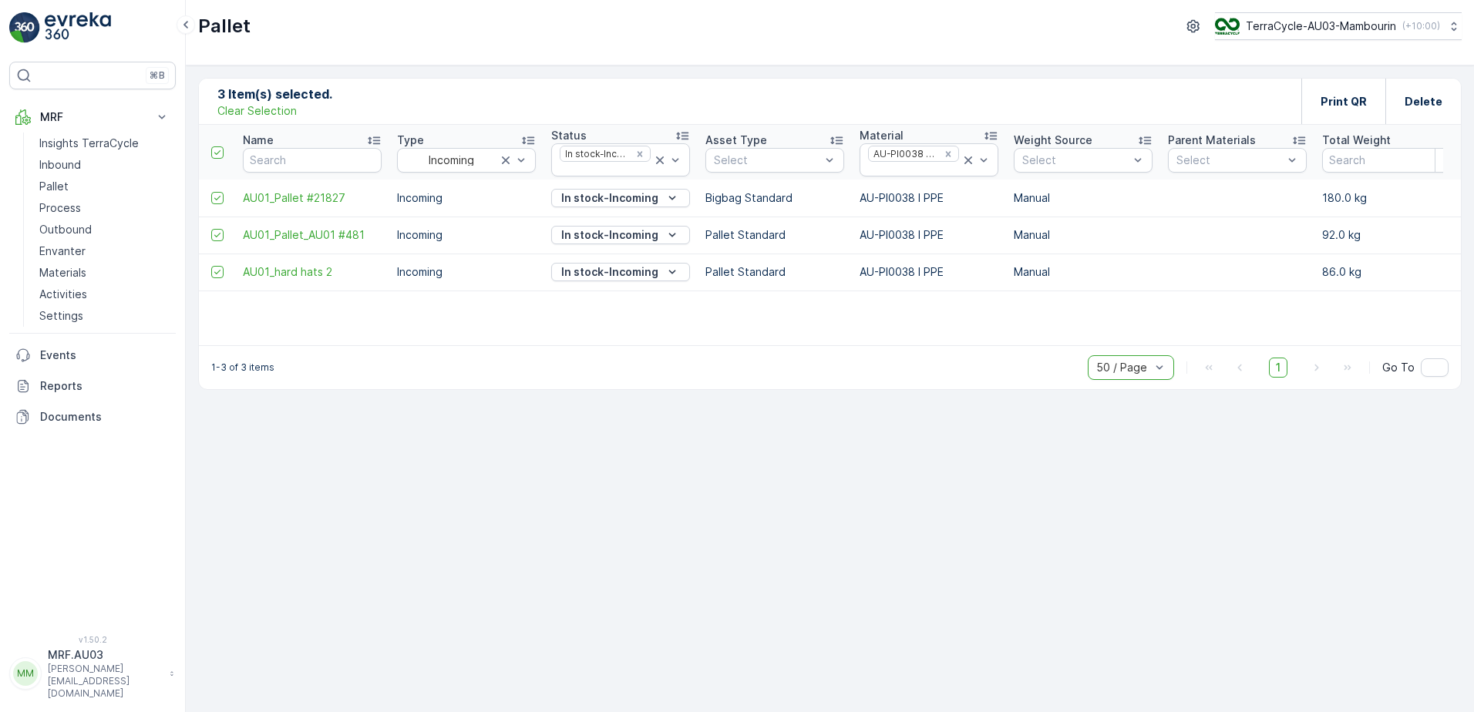
click at [217, 199] on icon at bounding box center [217, 198] width 6 height 5
click at [211, 192] on input "checkbox" at bounding box center [211, 192] width 0 height 0
click at [218, 234] on icon at bounding box center [217, 235] width 11 height 11
click at [211, 229] on input "checkbox" at bounding box center [211, 229] width 0 height 0
click at [214, 268] on icon at bounding box center [217, 272] width 11 height 11
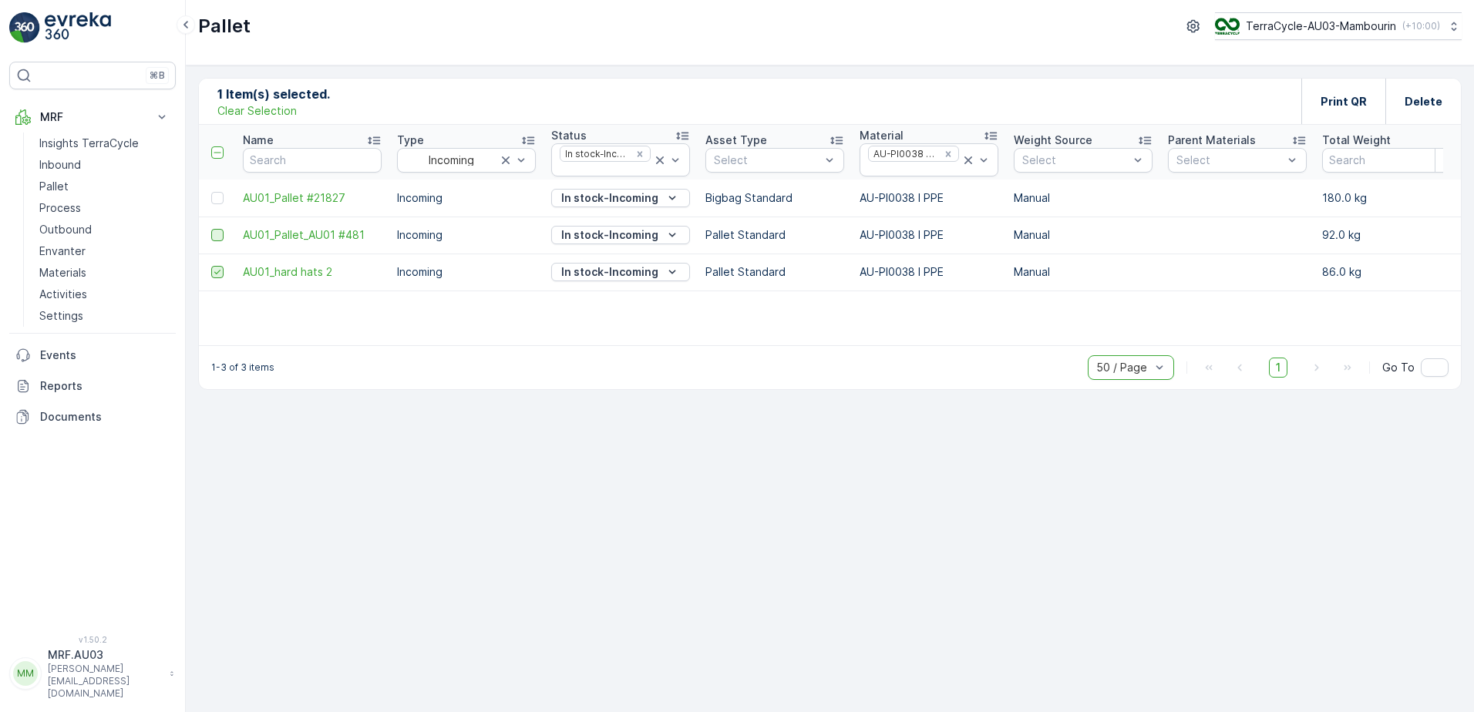
click at [211, 266] on input "checkbox" at bounding box center [211, 266] width 0 height 0
drag, startPoint x: 523, startPoint y: 159, endPoint x: 511, endPoint y: 177, distance: 21.2
click at [449, 214] on td "Incoming" at bounding box center [466, 198] width 154 height 37
click at [442, 216] on span "Outgoing" at bounding box center [430, 218] width 49 height 12
